Goal: Task Accomplishment & Management: Manage account settings

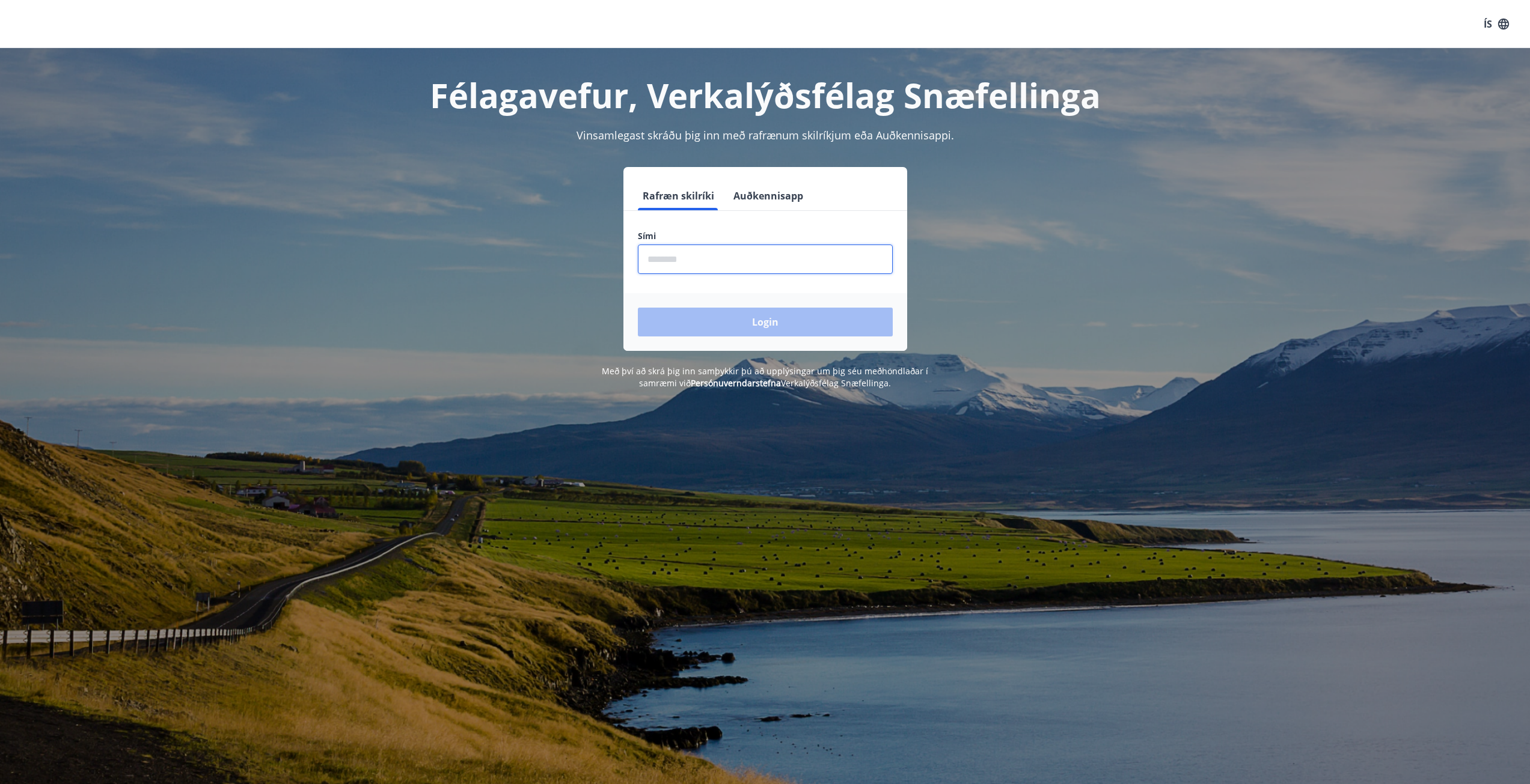
click at [715, 255] on input "phone" at bounding box center [765, 259] width 255 height 30
type input "********"
click at [733, 322] on button "Login" at bounding box center [765, 322] width 255 height 29
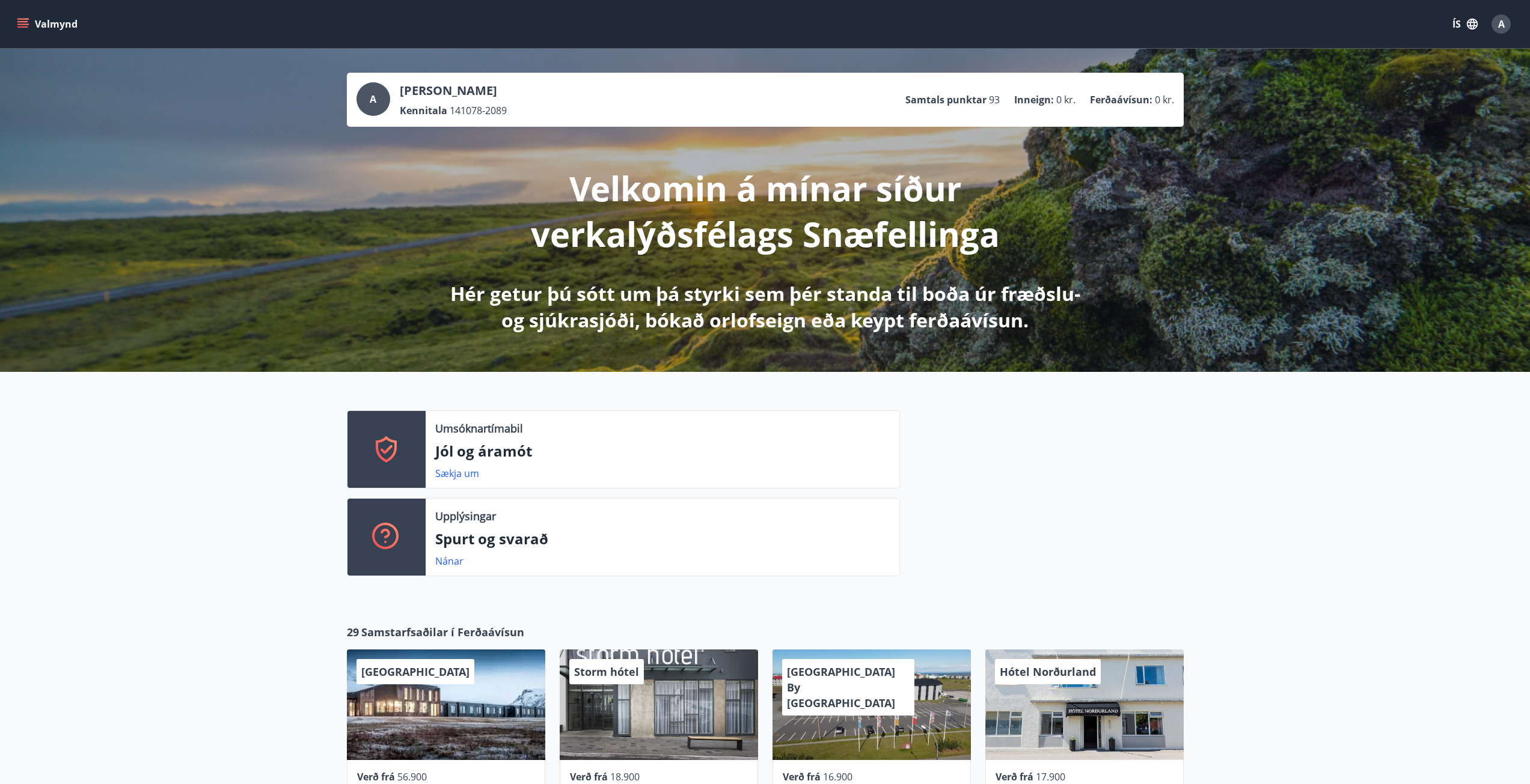
click at [21, 22] on icon "menu" at bounding box center [23, 22] width 11 height 1
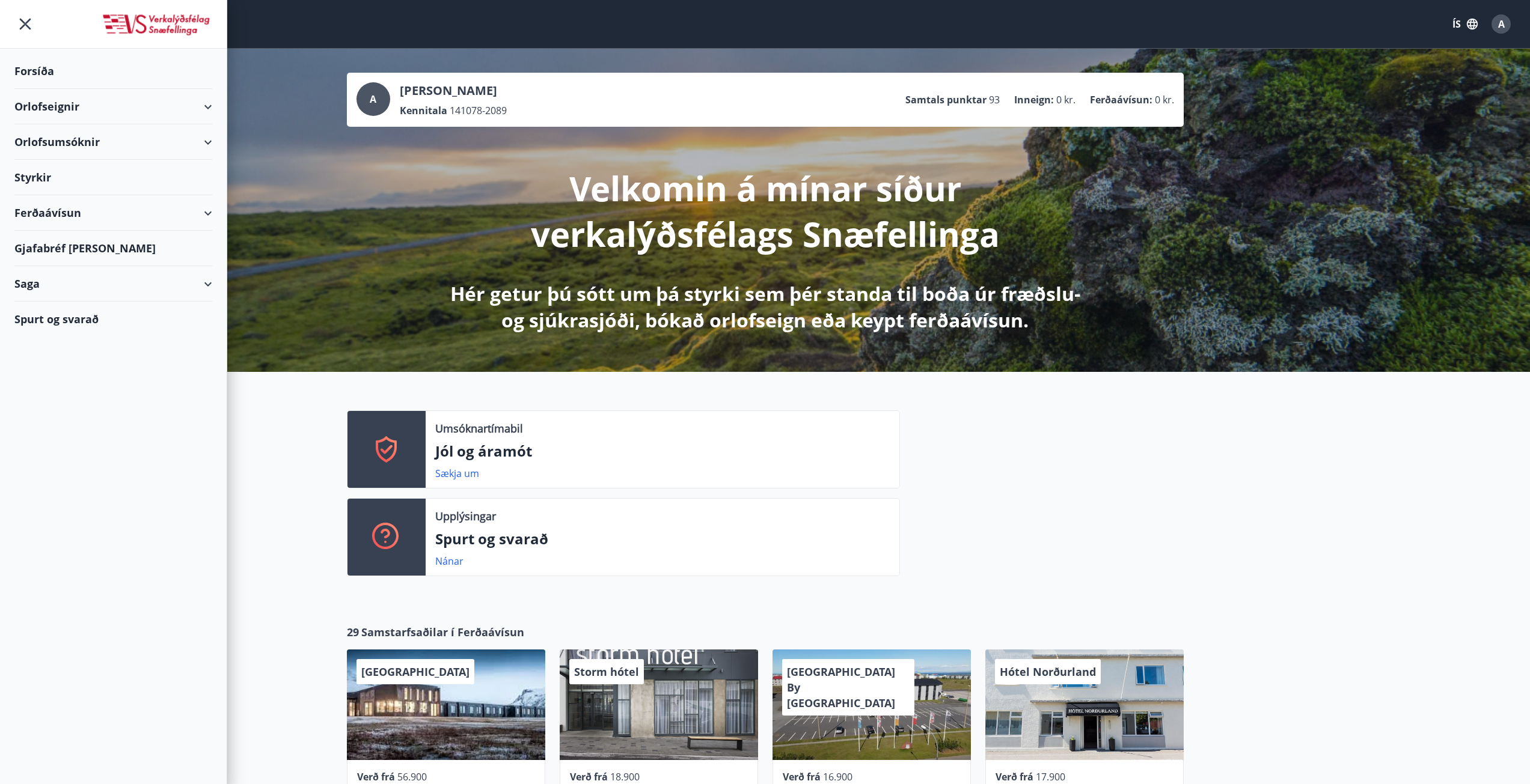
click at [417, 291] on div "A [PERSON_NAME] Kennitala 141078-2089 Samtals punktar 93 Inneign : 0 kr. Ferðaá…" at bounding box center [765, 210] width 1530 height 323
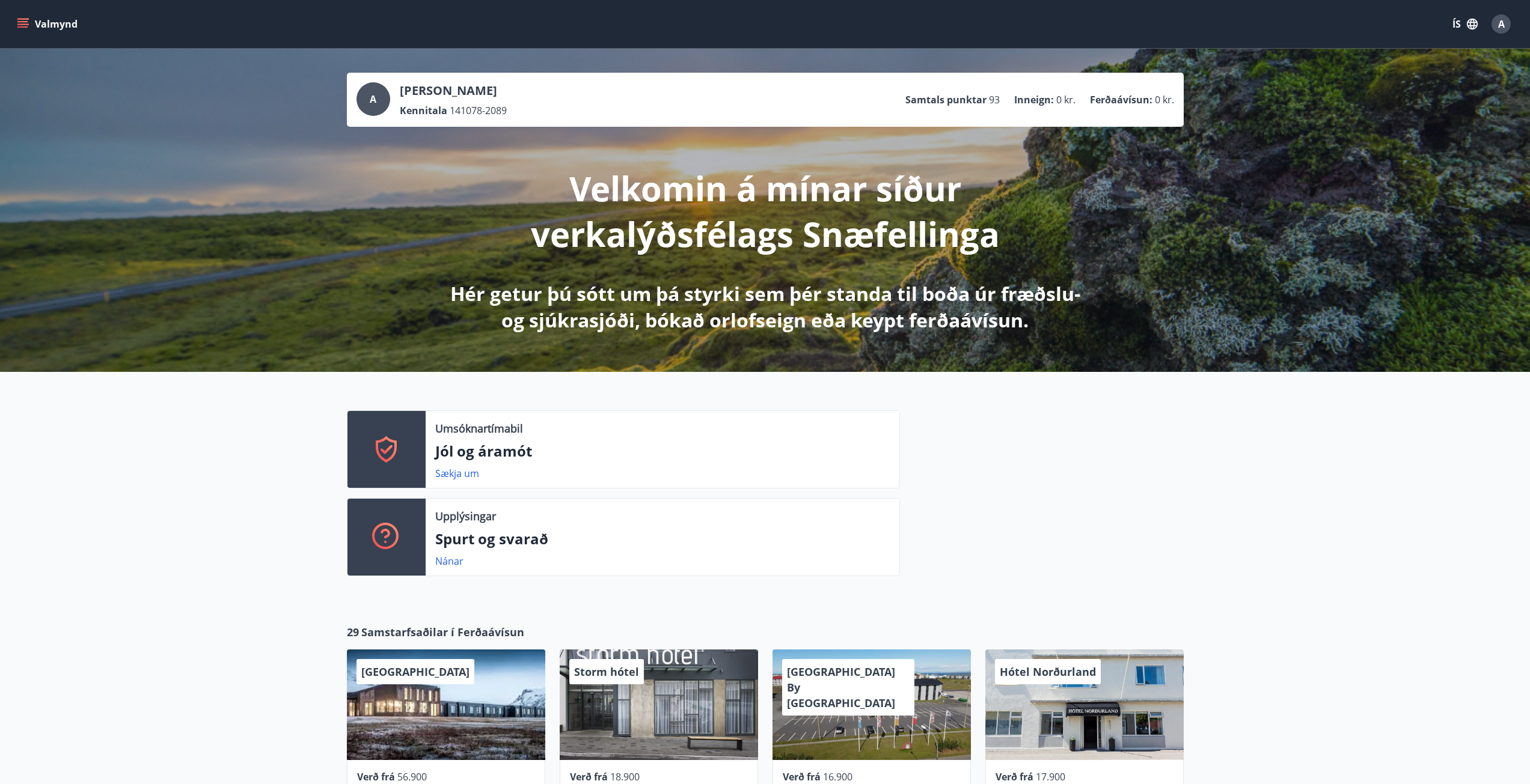
click at [1495, 28] on div "A" at bounding box center [1500, 24] width 19 height 19
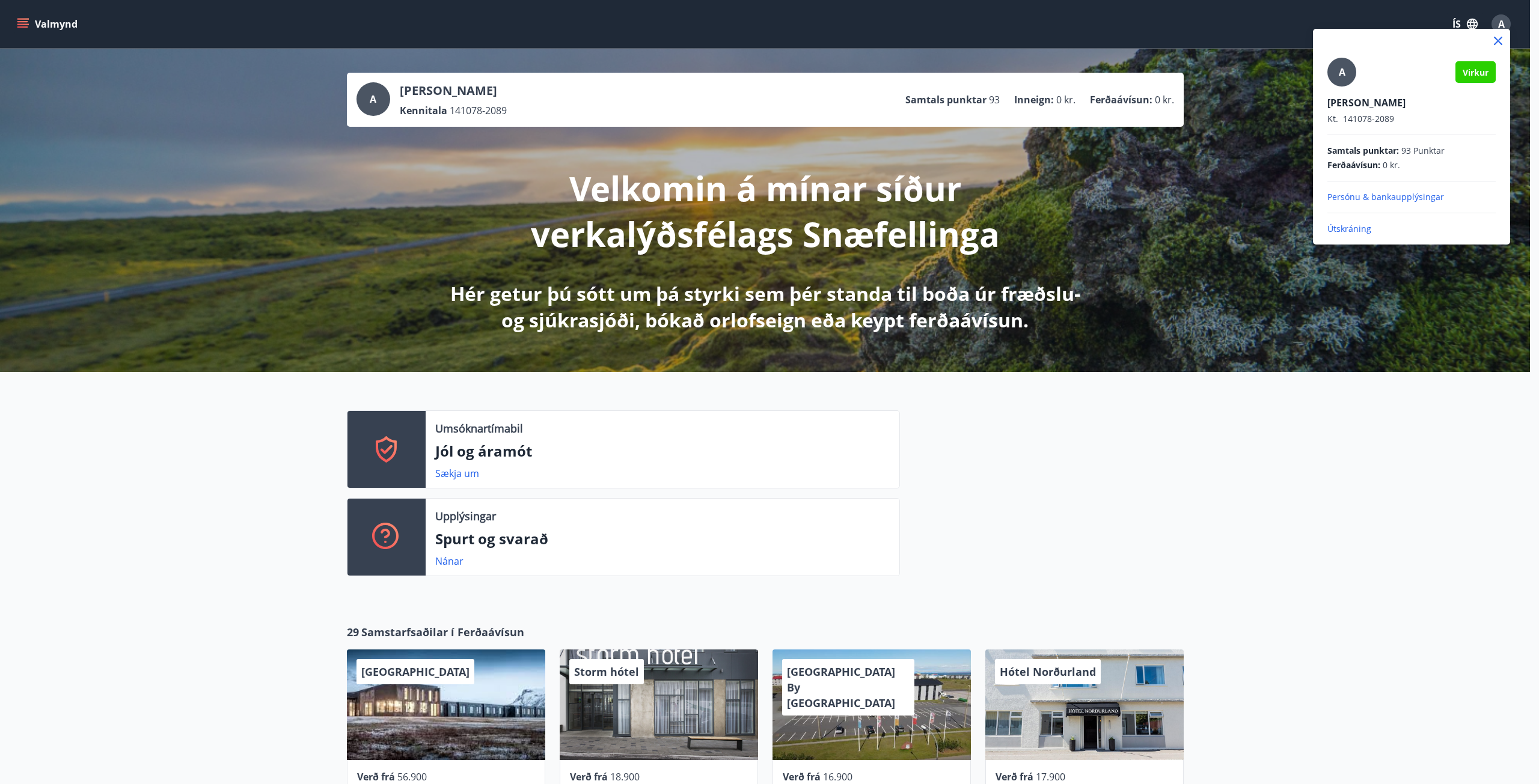
click at [1185, 217] on div at bounding box center [769, 392] width 1539 height 784
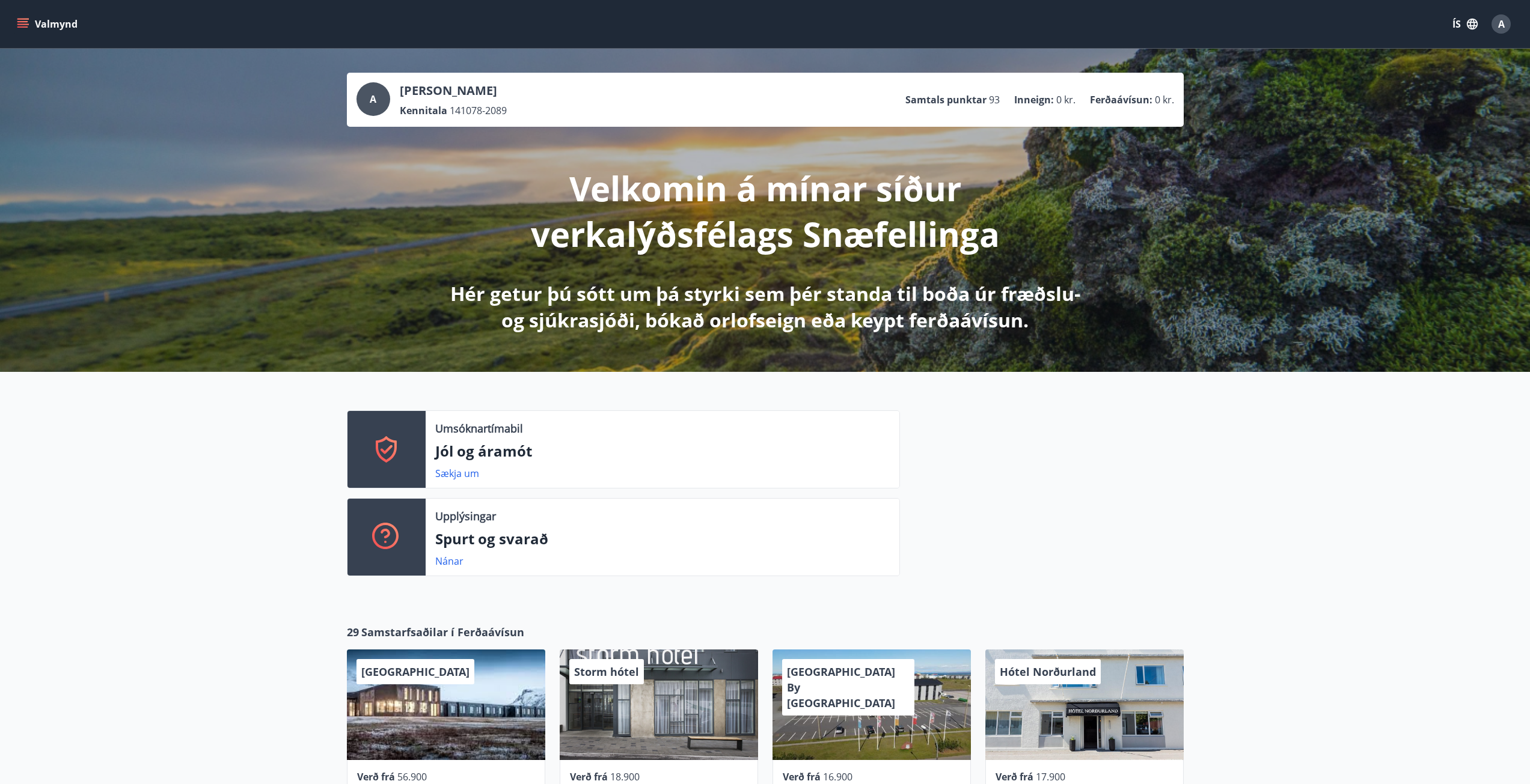
click at [30, 23] on button "Valmynd" at bounding box center [49, 24] width 68 height 22
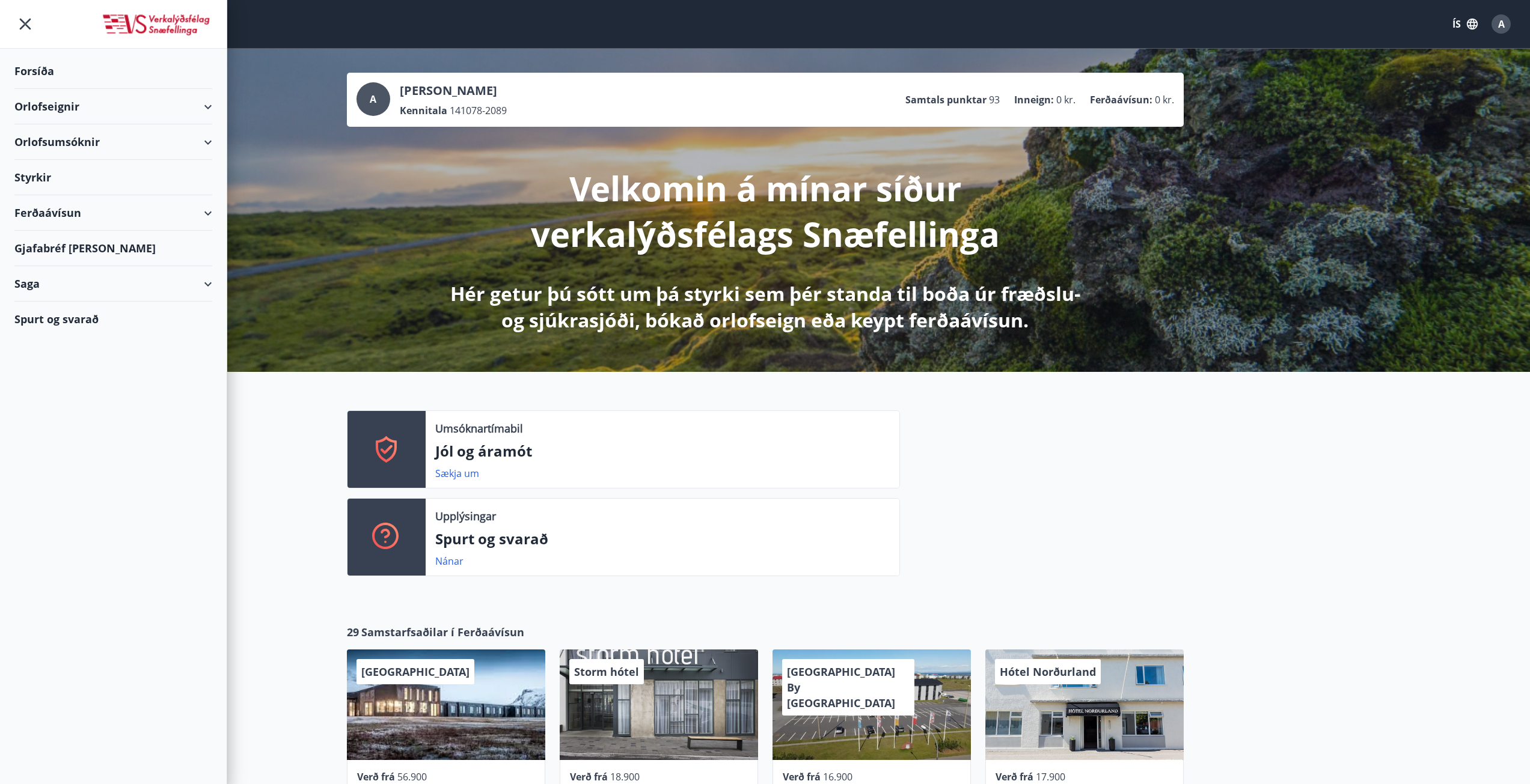
click at [106, 211] on div "Ferðaávísun" at bounding box center [113, 213] width 198 height 35
click at [100, 355] on div "Saga" at bounding box center [113, 360] width 198 height 35
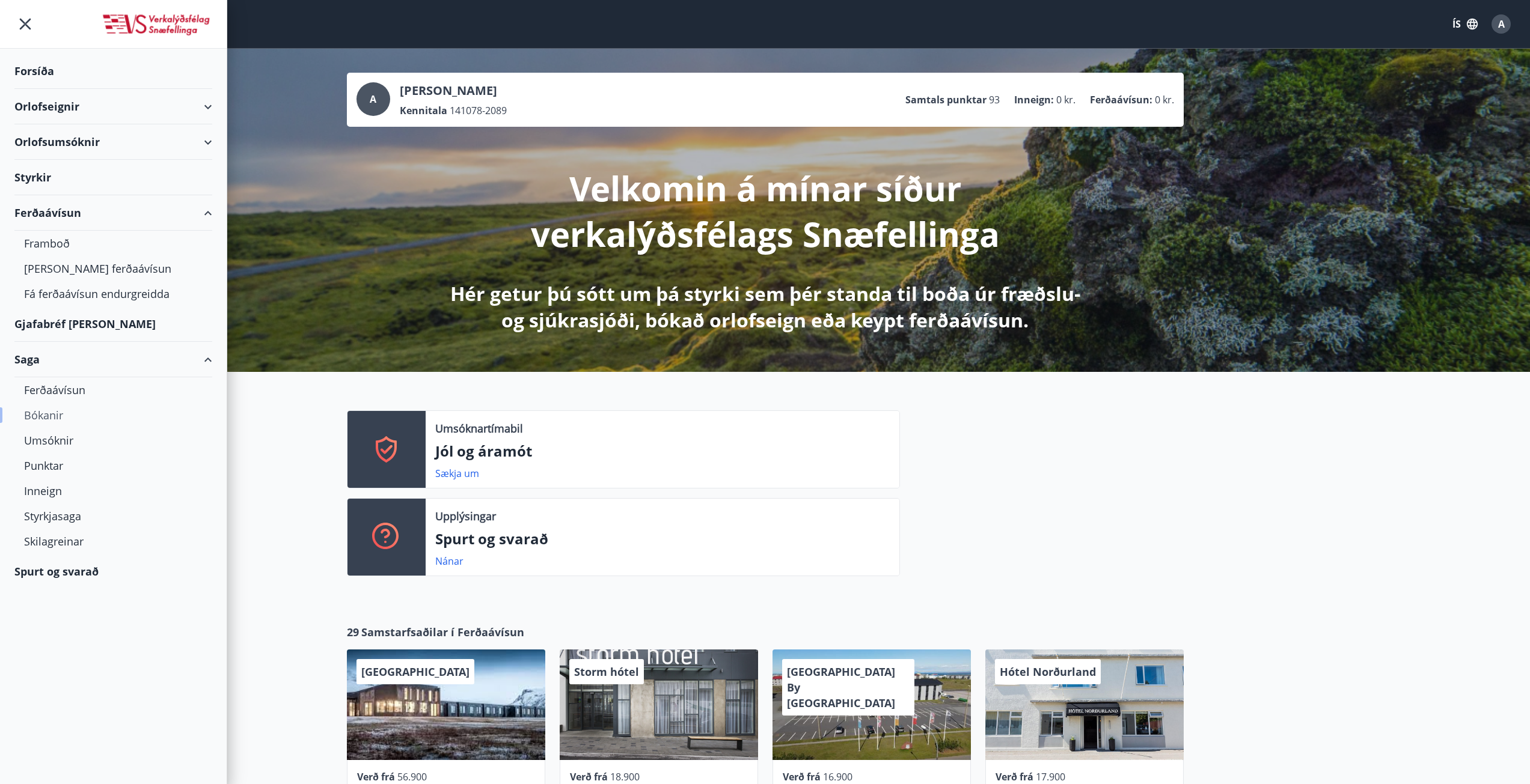
click at [53, 416] on div "Bókanir" at bounding box center [114, 415] width 179 height 25
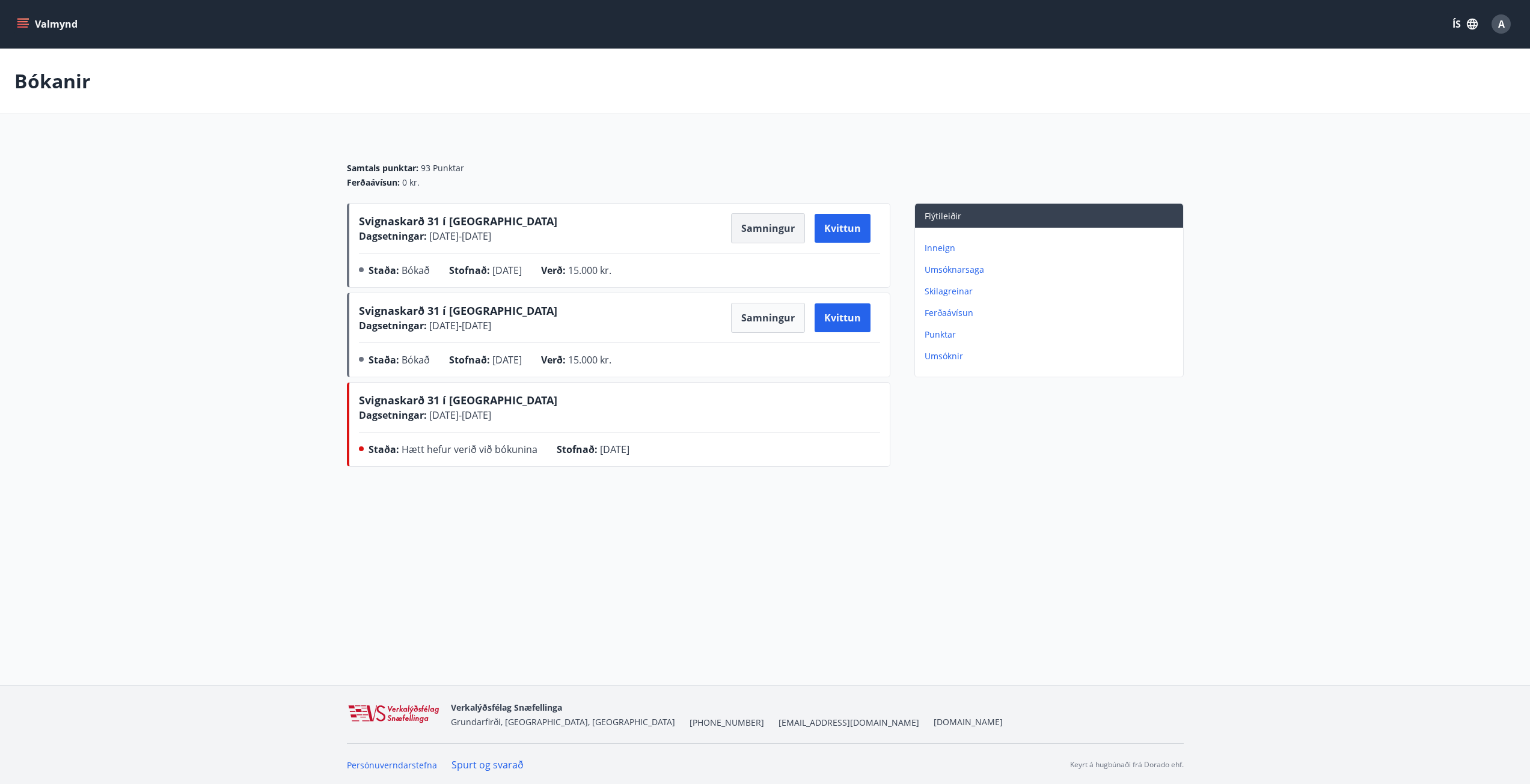
click at [765, 230] on button "Samningur" at bounding box center [768, 228] width 74 height 30
click at [181, 363] on main "Bókanir Samtals punktar : 93 Punktar Ferðaávísun : 0 kr. Svignaskarð 31 í [GEOG…" at bounding box center [765, 260] width 1530 height 423
click at [1499, 24] on span "A" at bounding box center [1502, 24] width 7 height 13
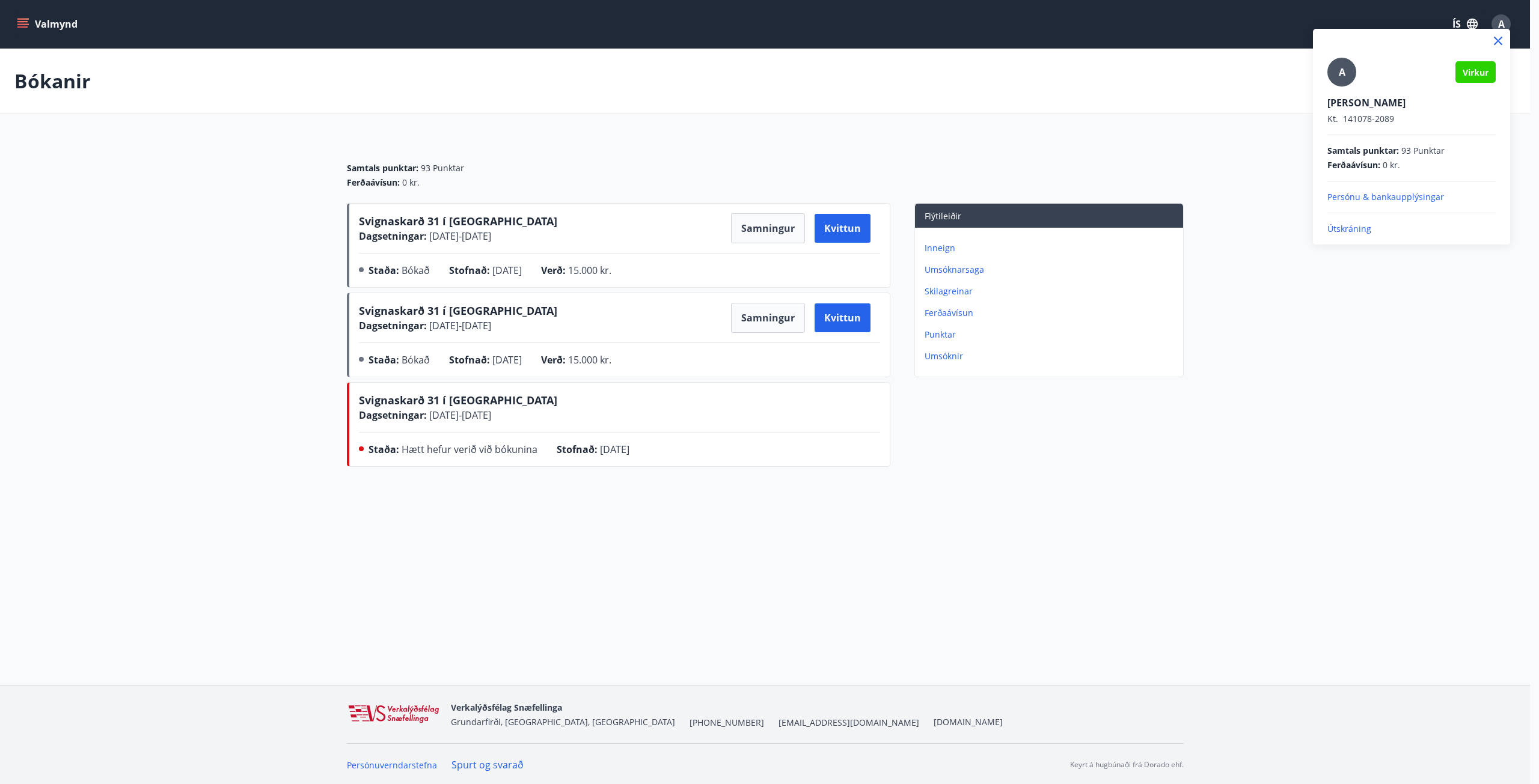
click at [24, 24] on div at bounding box center [769, 392] width 1539 height 784
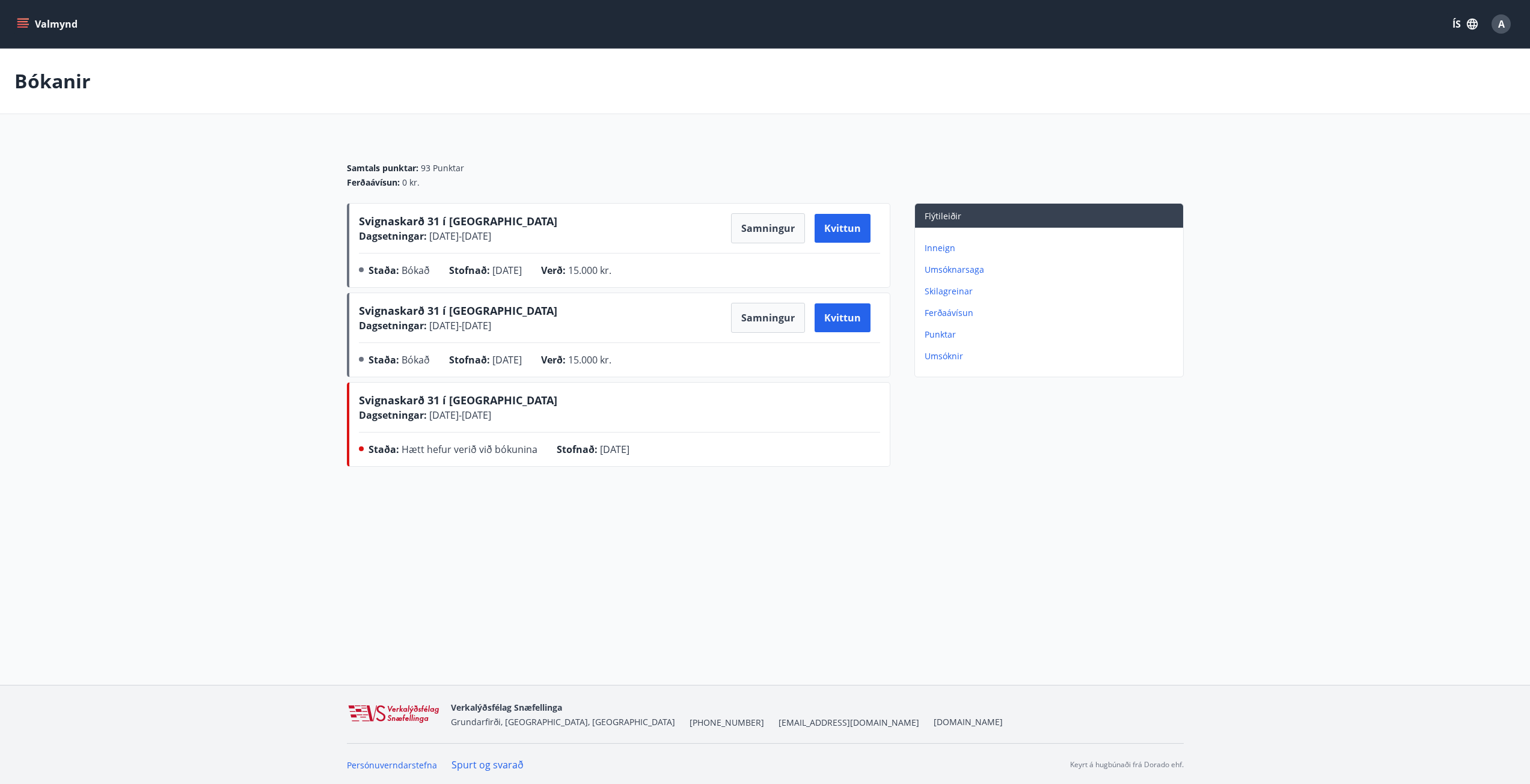
click at [24, 24] on icon "menu" at bounding box center [24, 24] width 13 height 1
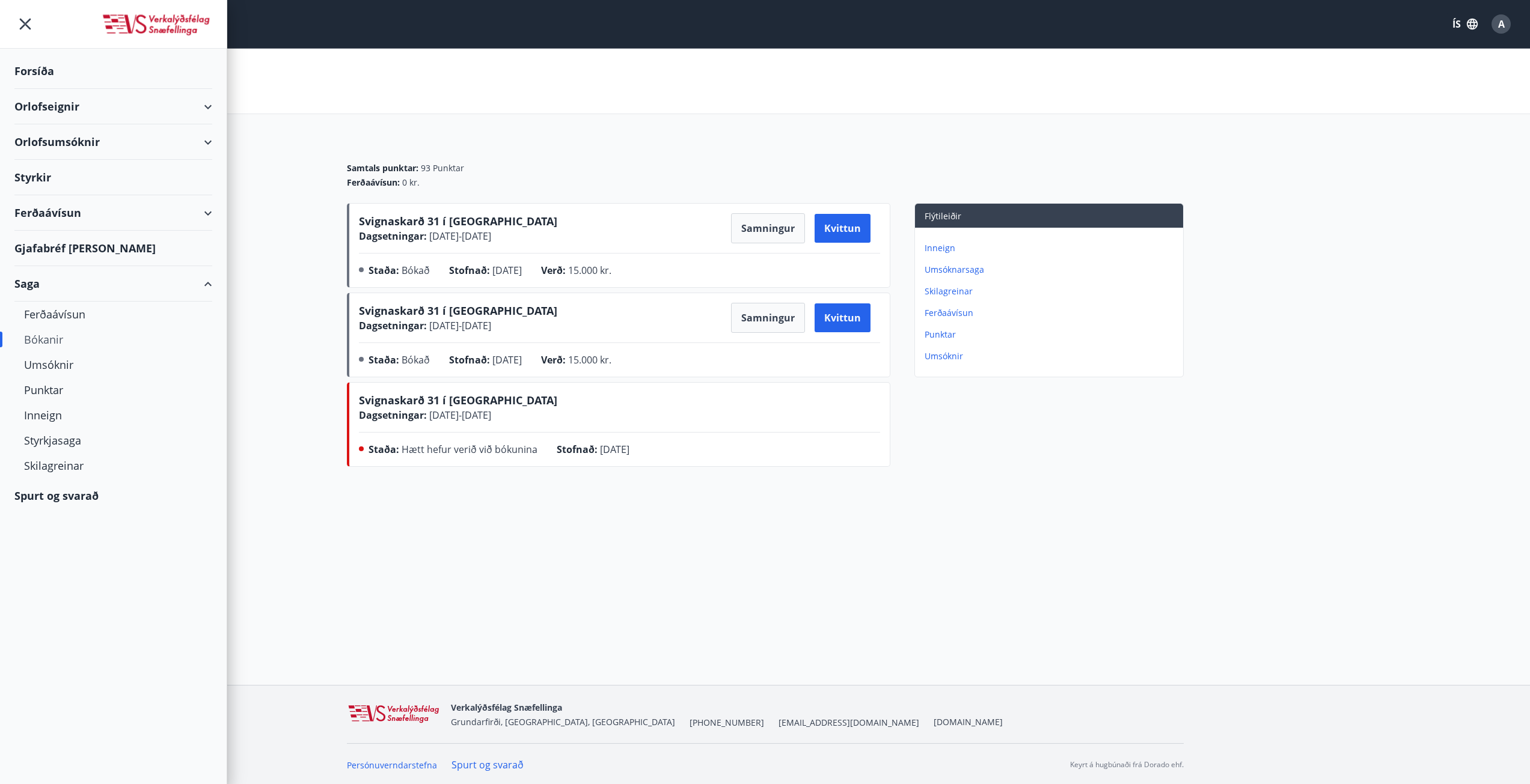
click at [87, 244] on div "Gjafabréf [PERSON_NAME]" at bounding box center [113, 249] width 198 height 35
click at [39, 102] on div "Orlofseignir" at bounding box center [113, 107] width 198 height 35
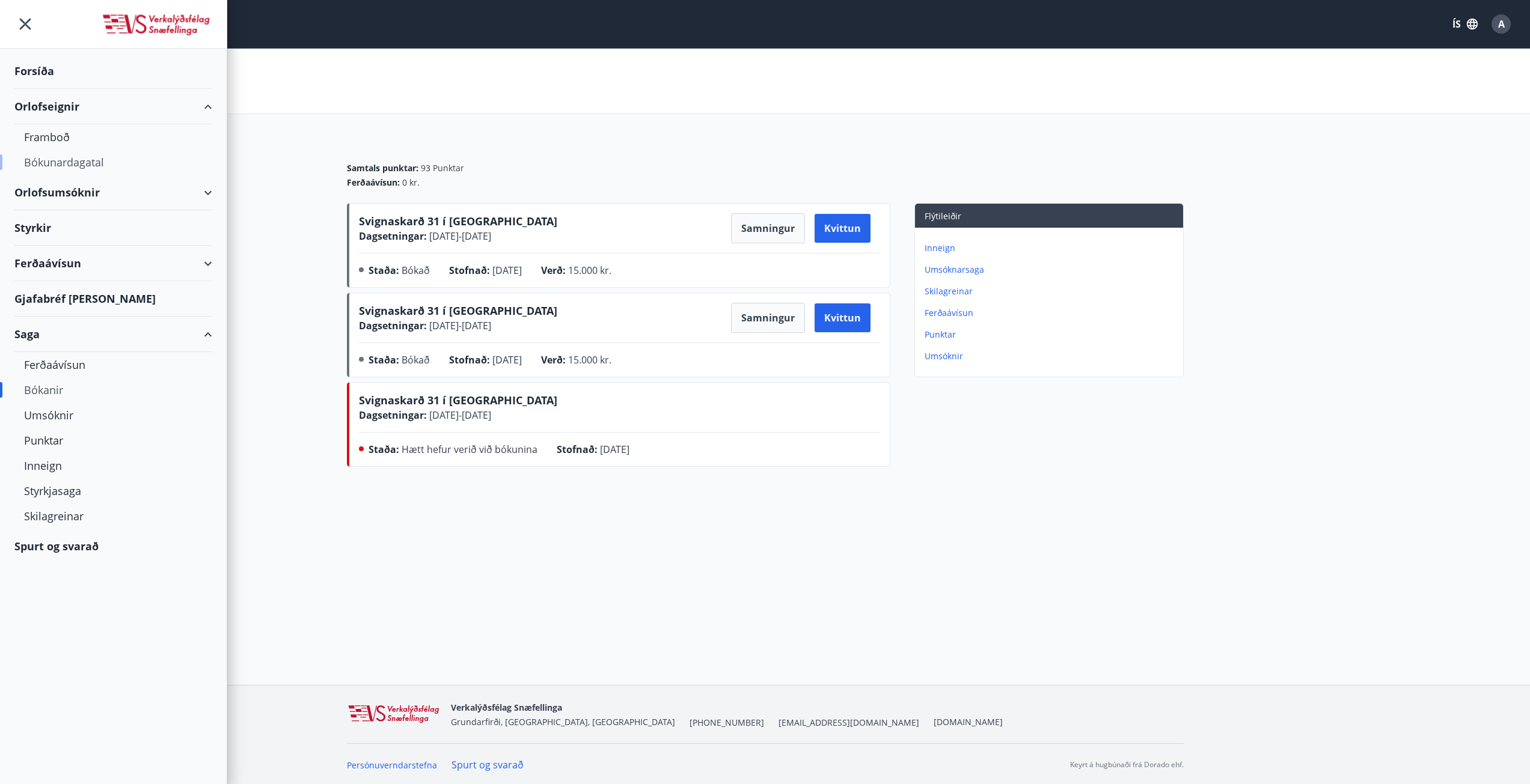
click at [63, 161] on div "Bókunardagatal" at bounding box center [114, 162] width 179 height 25
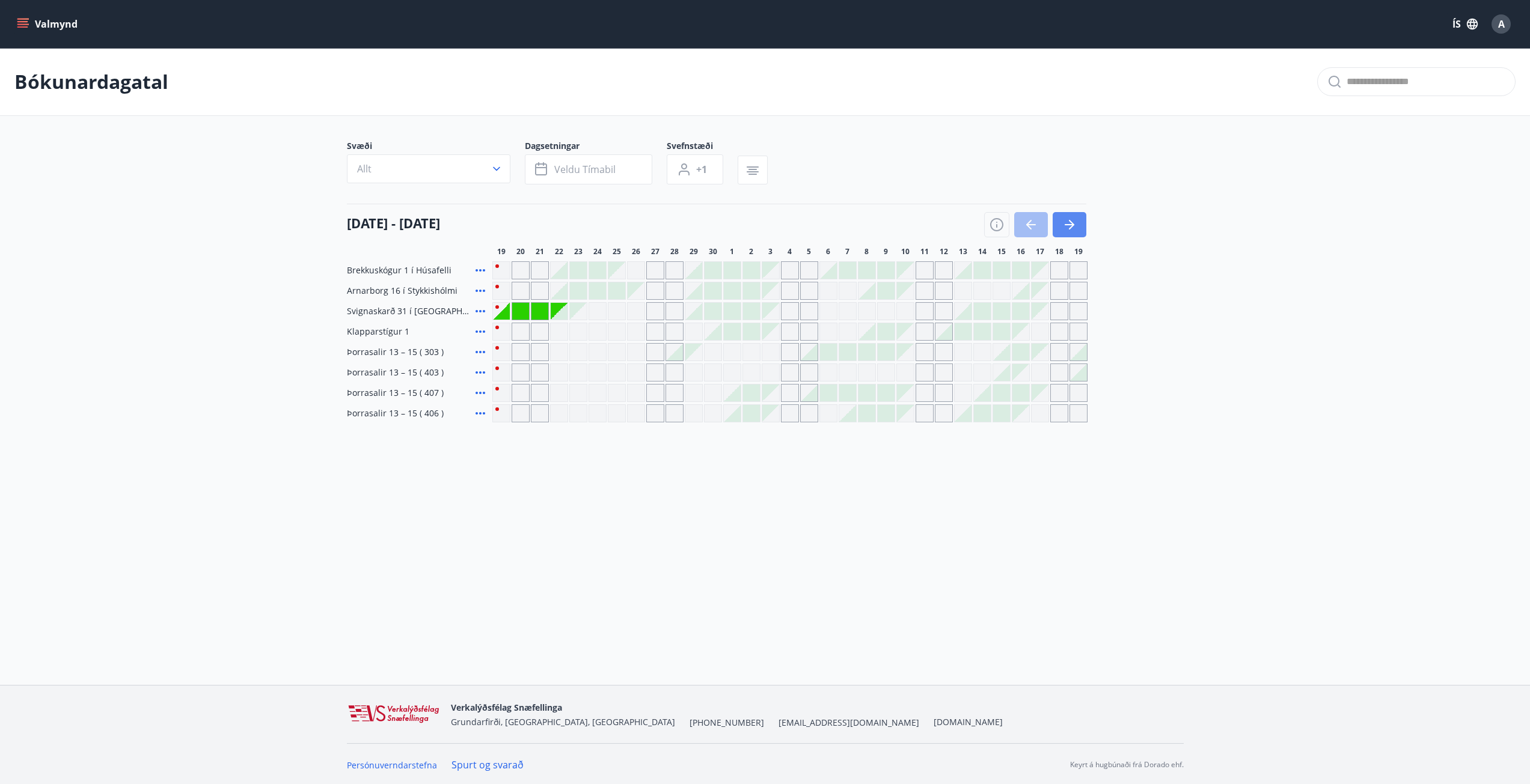
click at [1074, 225] on icon "button" at bounding box center [1069, 225] width 14 height 14
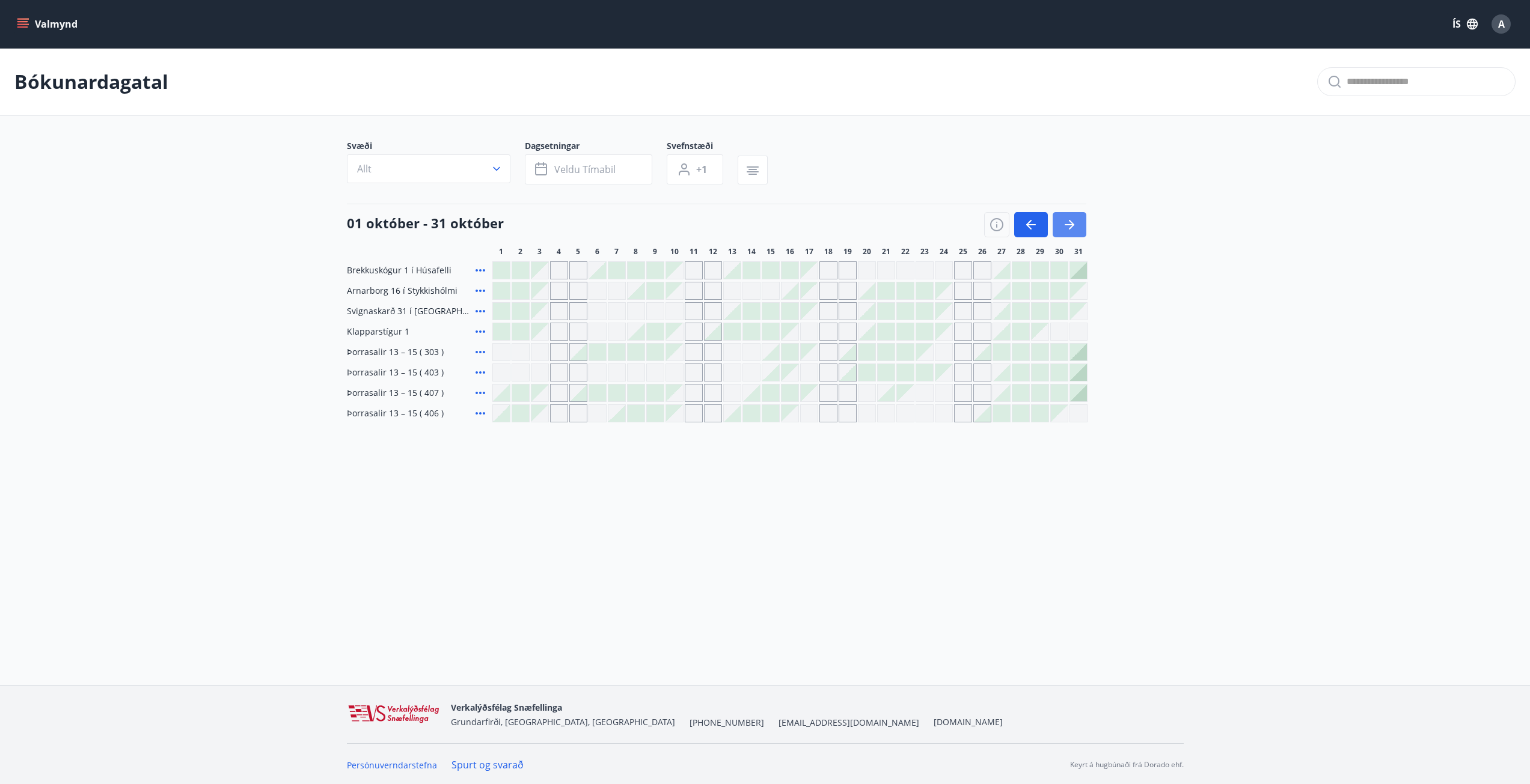
click at [1074, 225] on icon "button" at bounding box center [1069, 225] width 14 height 14
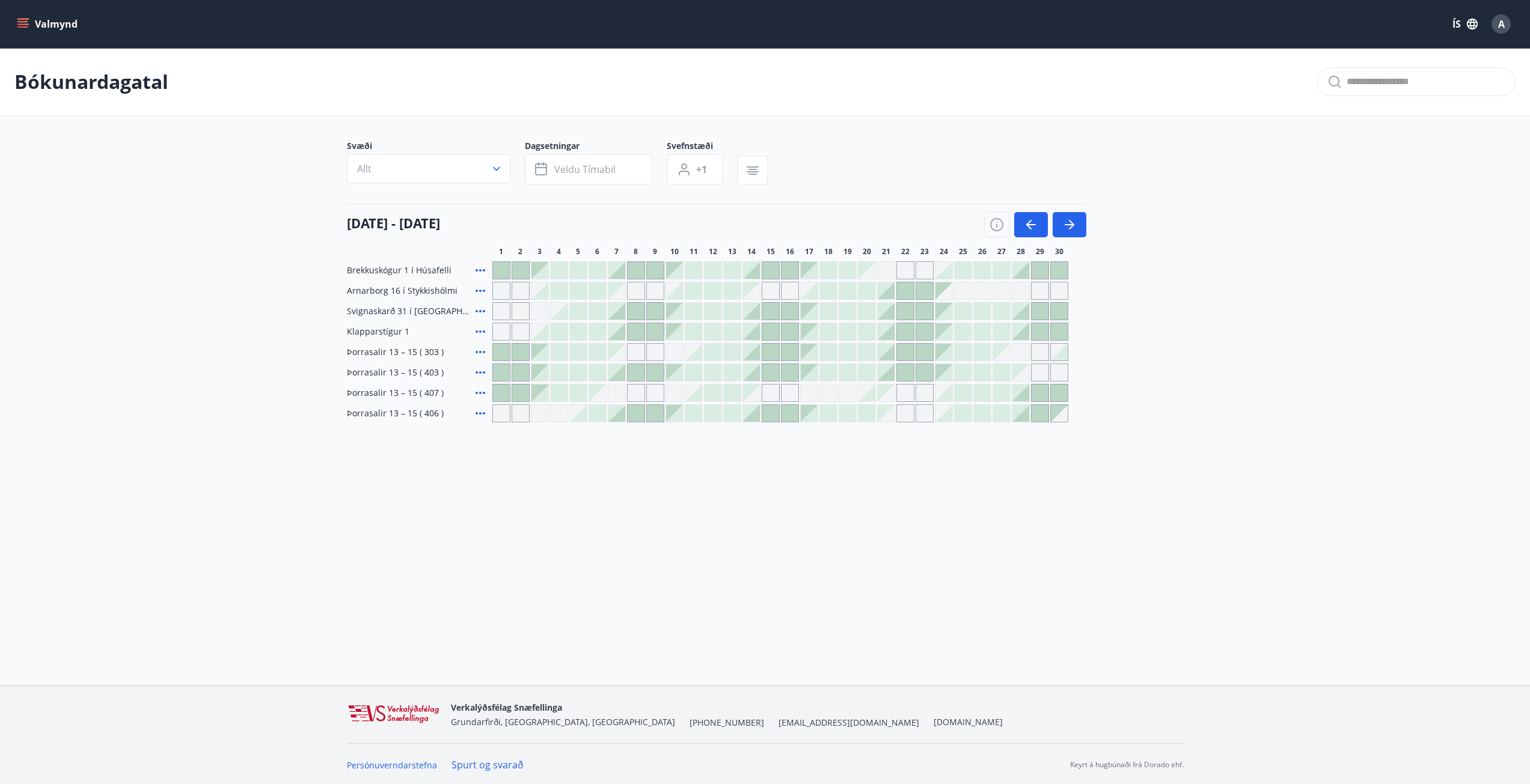
click at [634, 308] on div at bounding box center [636, 312] width 17 height 17
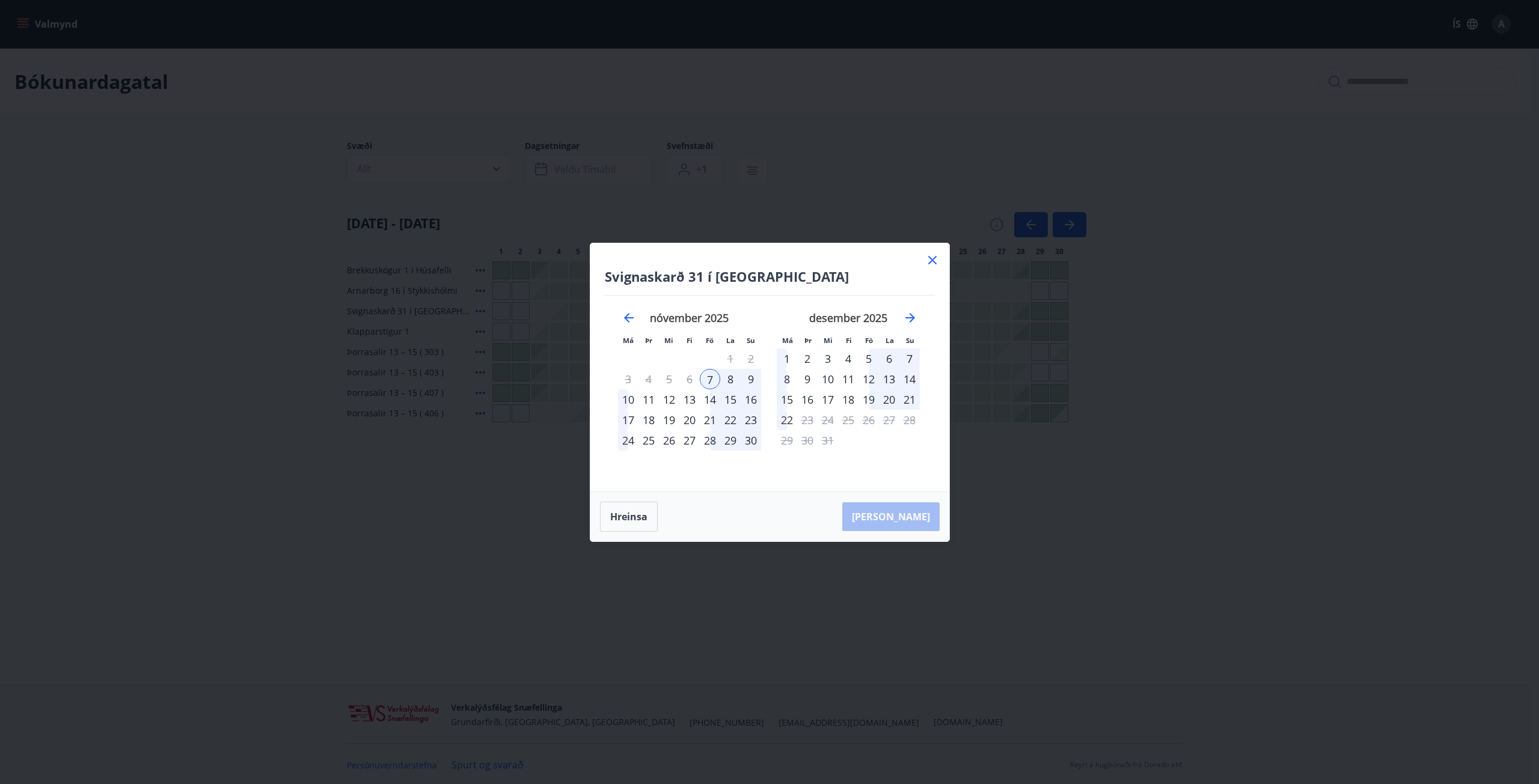
click at [929, 260] on icon at bounding box center [933, 260] width 14 height 14
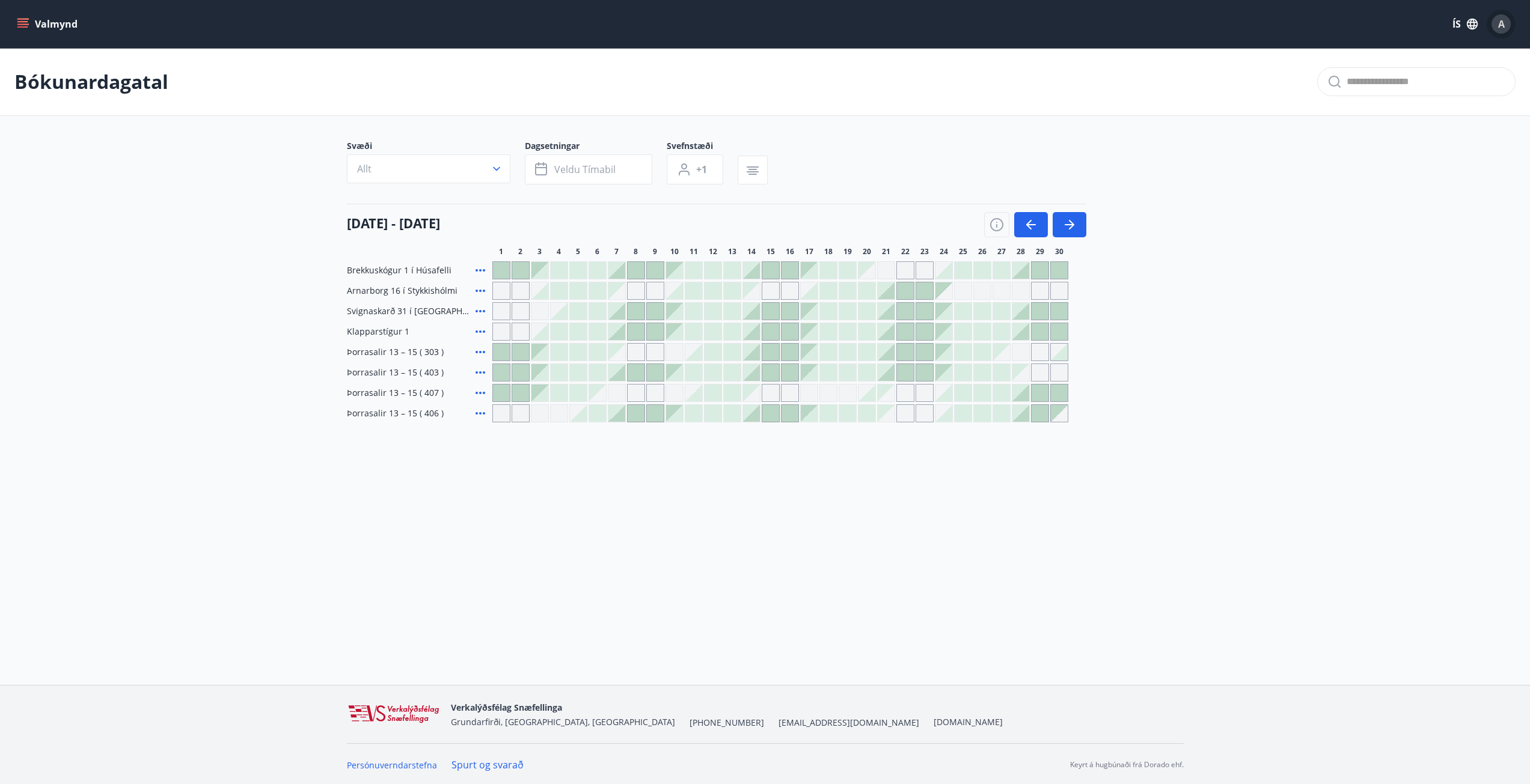
click at [1506, 23] on div "A" at bounding box center [1500, 24] width 19 height 19
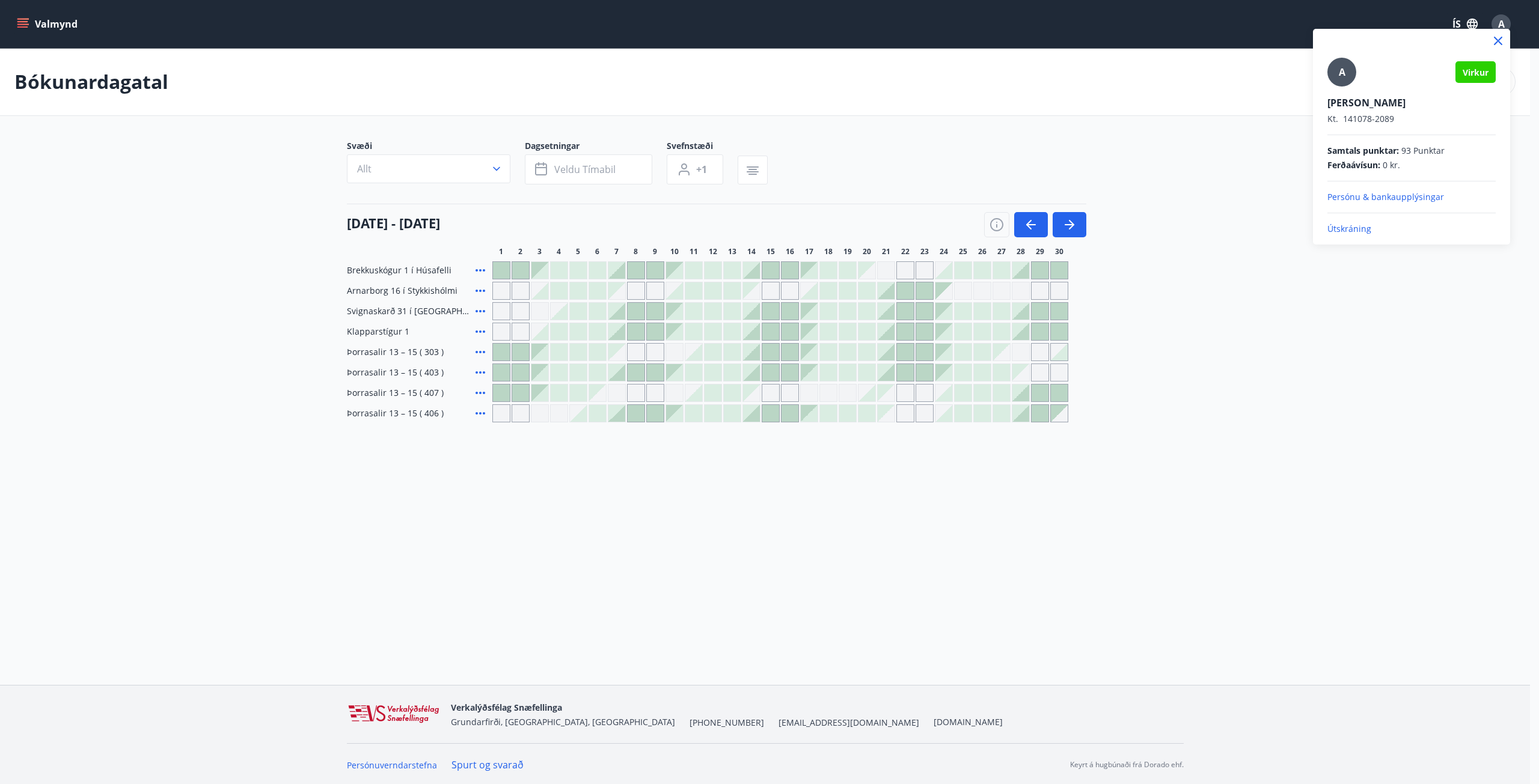
click at [1356, 228] on p "Útskráning" at bounding box center [1411, 229] width 168 height 12
